Goal: Information Seeking & Learning: Check status

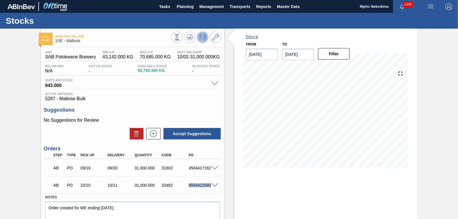
drag, startPoint x: 189, startPoint y: 185, endPoint x: 213, endPoint y: 187, distance: 24.4
click at [213, 187] on div "AB PO 10/10 10/11 31,000.000 32462 4504422540" at bounding box center [132, 184] width 177 height 14
copy div "4504422540"
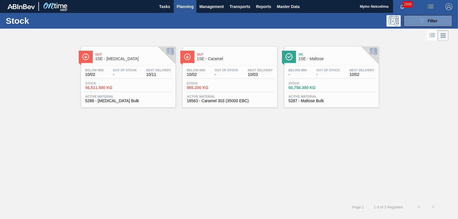
click at [101, 100] on span "5288 - [MEDICAL_DATA] Bulk" at bounding box center [128, 101] width 86 height 4
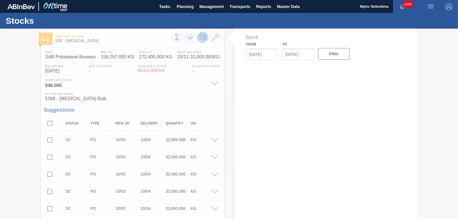
type input "[DATE]"
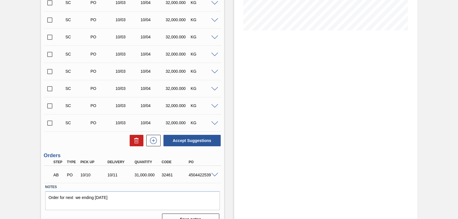
scroll to position [148, 0]
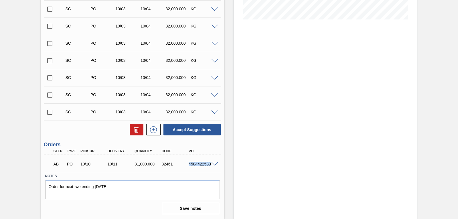
drag, startPoint x: 188, startPoint y: 164, endPoint x: 209, endPoint y: 164, distance: 20.9
click at [209, 164] on div "AB PO 10/10 10/11 31,000.000 32461 4504422539" at bounding box center [132, 163] width 177 height 14
copy div "4504422539"
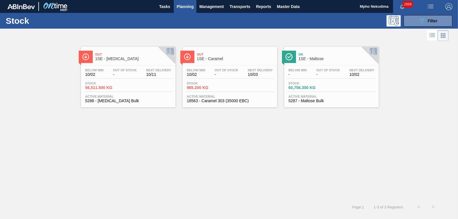
click at [215, 99] on span "18563 - Caramel 303 (35000 EBC)" at bounding box center [230, 101] width 86 height 4
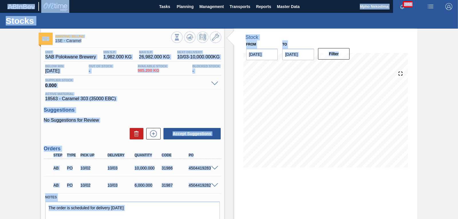
drag, startPoint x: 457, startPoint y: 80, endPoint x: 461, endPoint y: 101, distance: 20.8
click at [457, 0] on html "Tasks Planning Management Transports Reports Master Data Mpho Nekodima 2868 Mar…" at bounding box center [229, 0] width 458 height 0
click at [394, 49] on div "Stock From [DATE] to [DATE] Filter" at bounding box center [325, 102] width 183 height 147
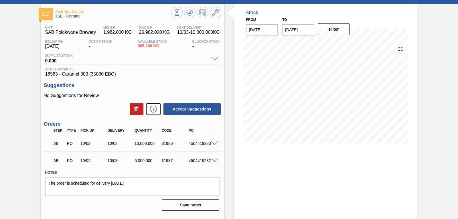
scroll to position [27, 0]
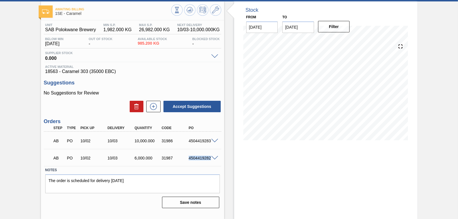
drag, startPoint x: 189, startPoint y: 158, endPoint x: 209, endPoint y: 161, distance: 20.7
click at [209, 161] on div "AB PO 10/02 10/03 6,000.000 31987 4504419282" at bounding box center [131, 157] width 162 height 11
copy div "4504419282"
